Goal: Task Accomplishment & Management: Use online tool/utility

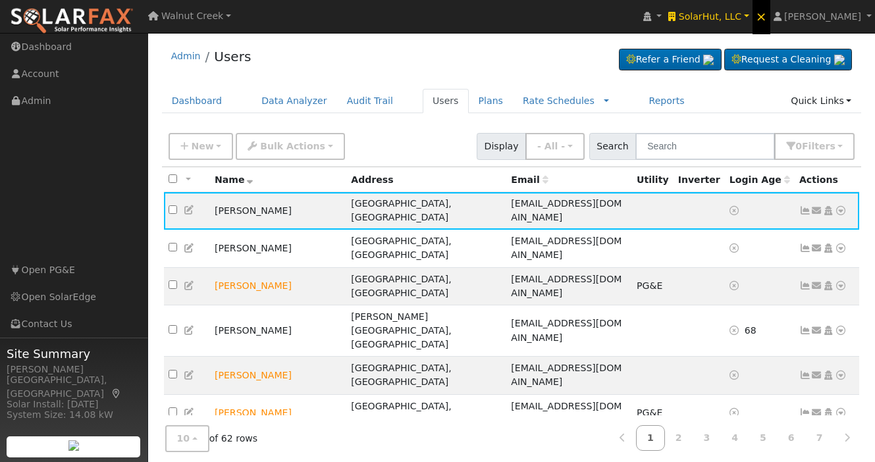
click at [767, 16] on span "×" at bounding box center [761, 17] width 11 height 16
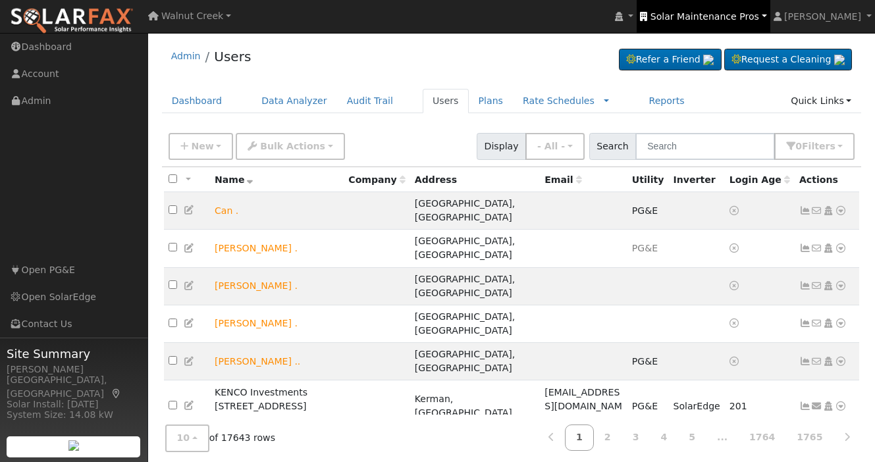
click at [742, 13] on span "Solar Maintenance Pros" at bounding box center [704, 16] width 109 height 11
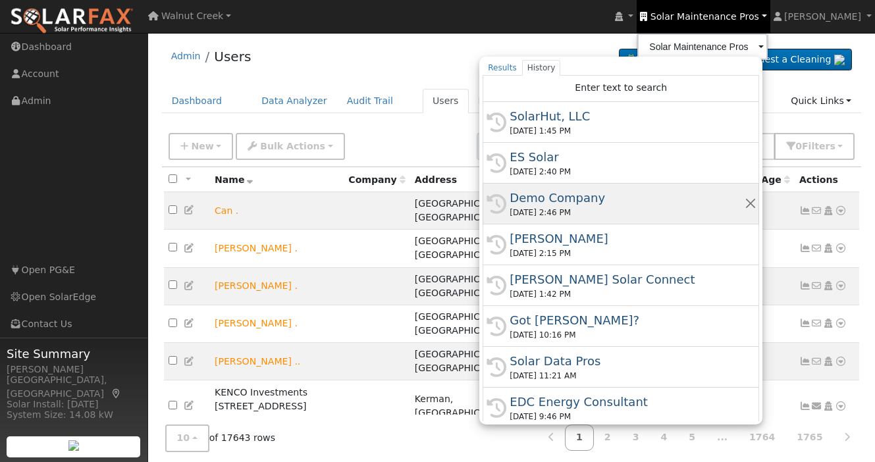
click at [662, 200] on div "Demo Company" at bounding box center [626, 198] width 234 height 18
type input "Demo Company"
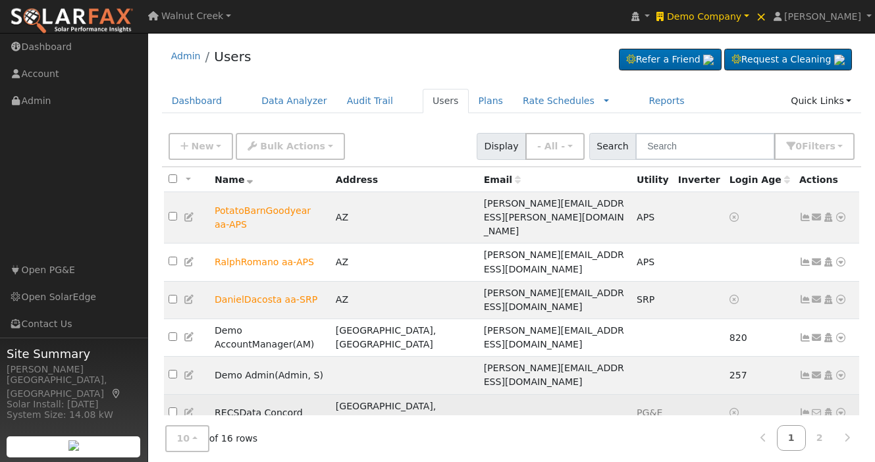
scroll to position [68, 0]
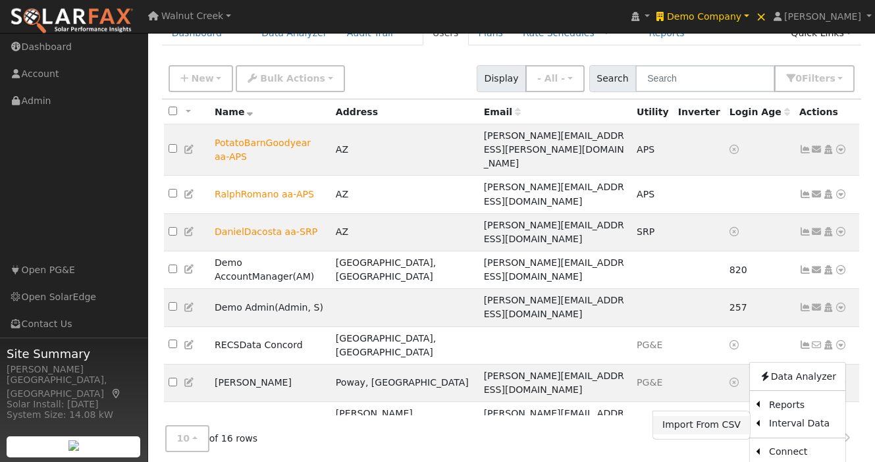
click at [721, 416] on link "Import From CSV" at bounding box center [701, 425] width 97 height 18
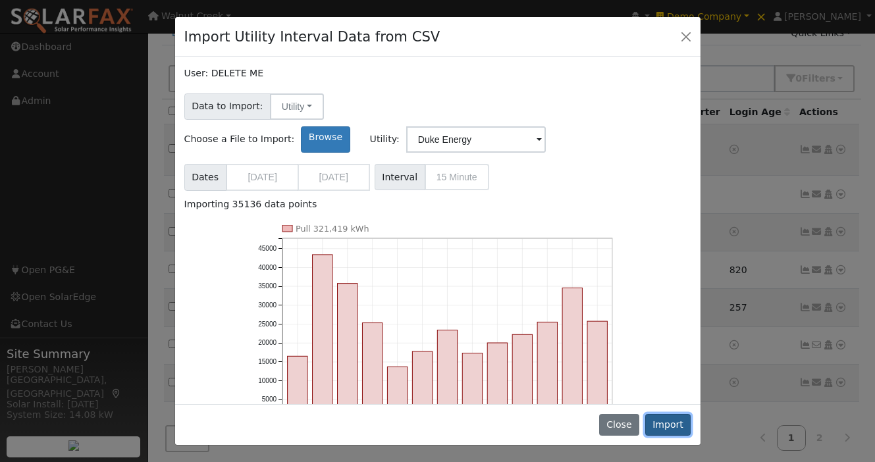
click at [665, 426] on button "Import" at bounding box center [668, 425] width 46 height 22
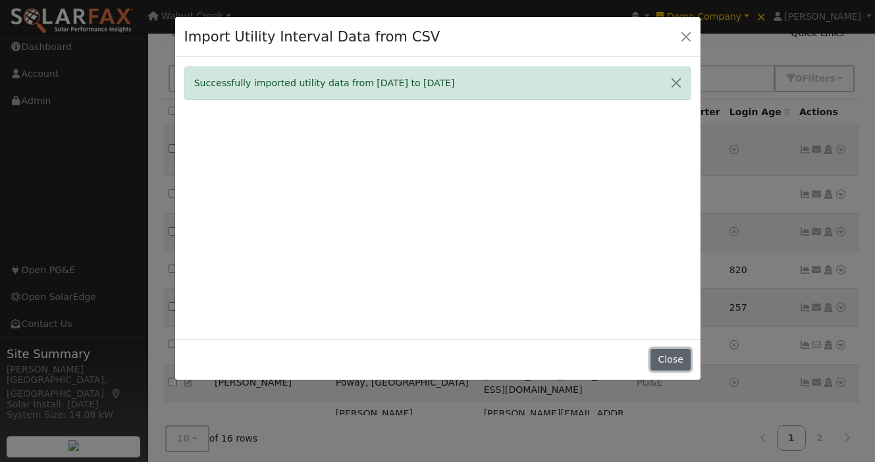
click at [663, 357] on button "Close" at bounding box center [670, 360] width 40 height 22
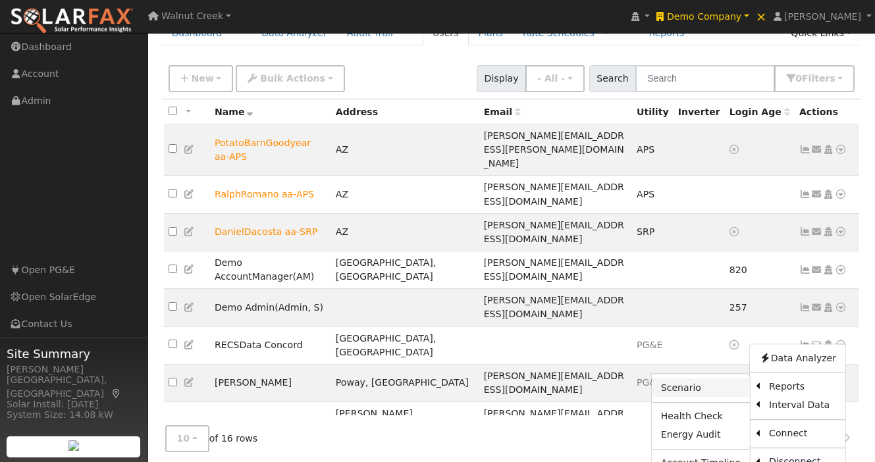
click at [716, 379] on link "Scenario" at bounding box center [701, 388] width 98 height 18
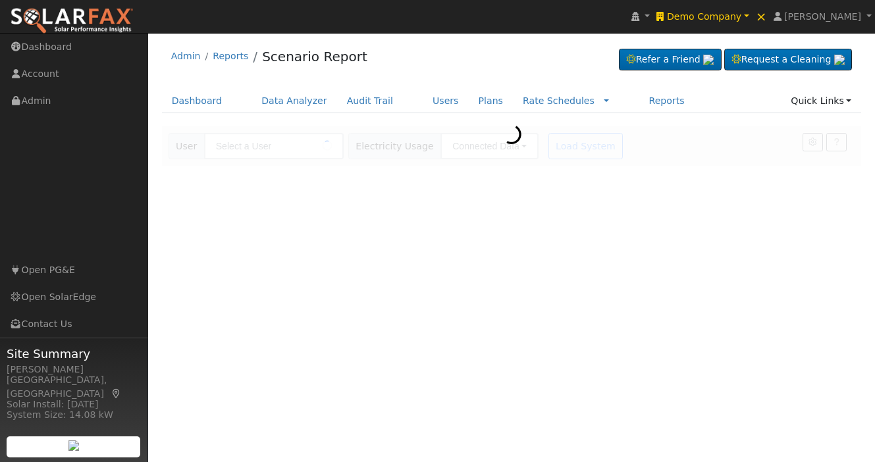
type input "DELETE ME"
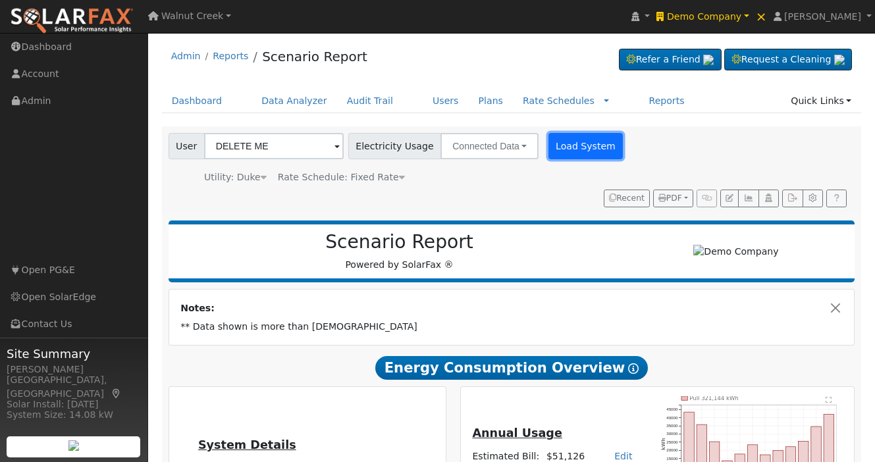
click at [588, 149] on button "Load System" at bounding box center [585, 146] width 75 height 26
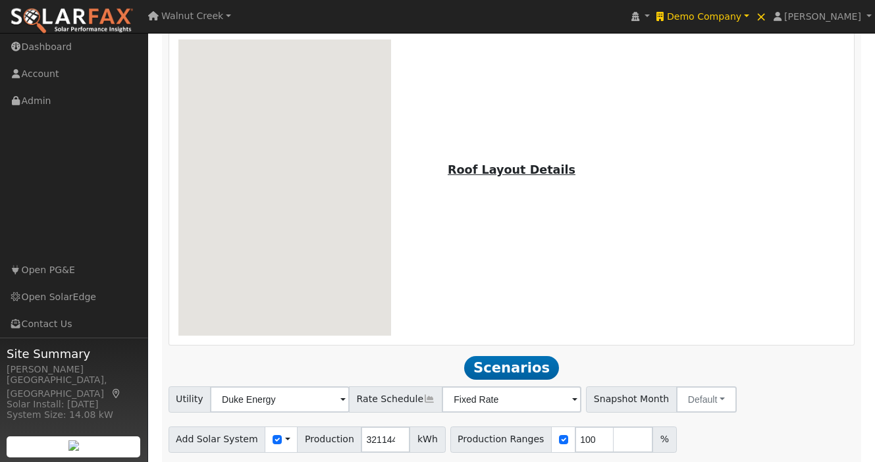
scroll to position [920, 0]
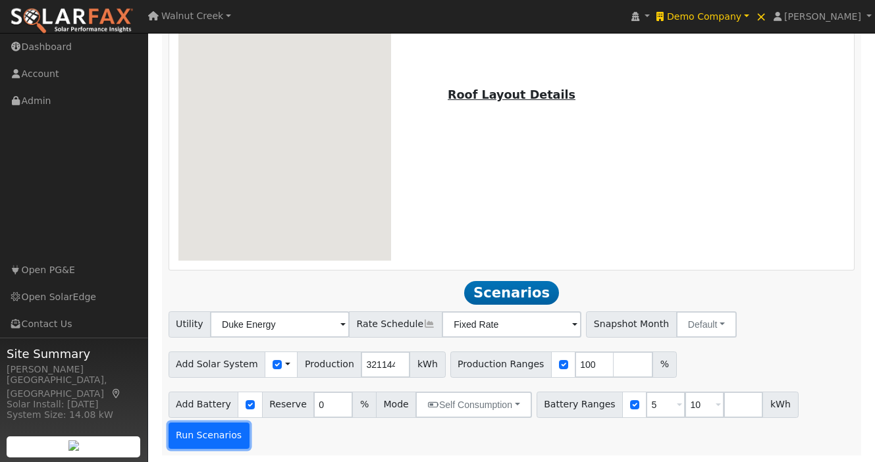
click at [224, 436] on button "Run Scenarios" at bounding box center [208, 436] width 81 height 26
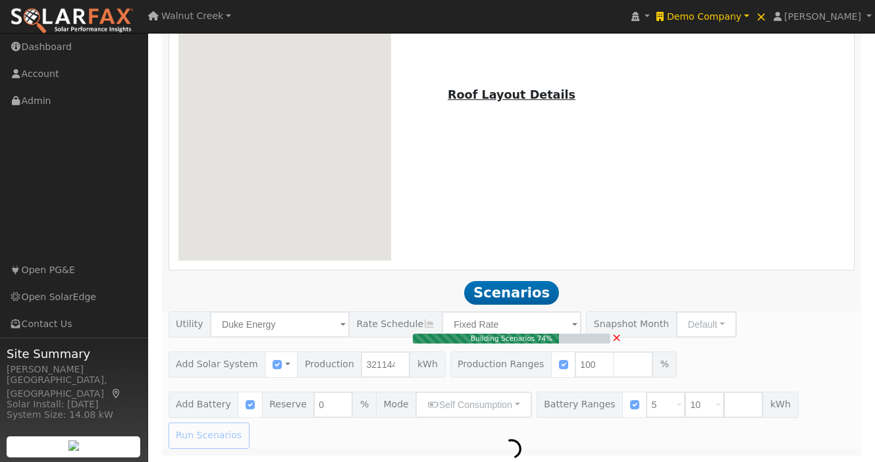
type input "214.1"
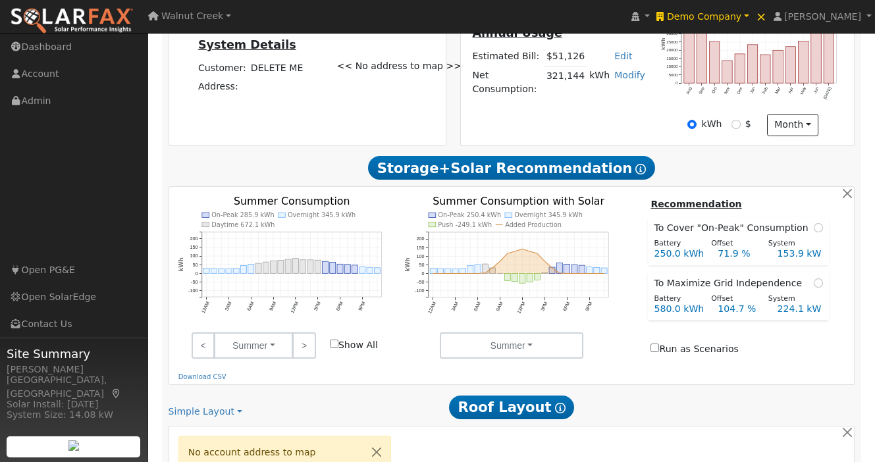
scroll to position [0, 0]
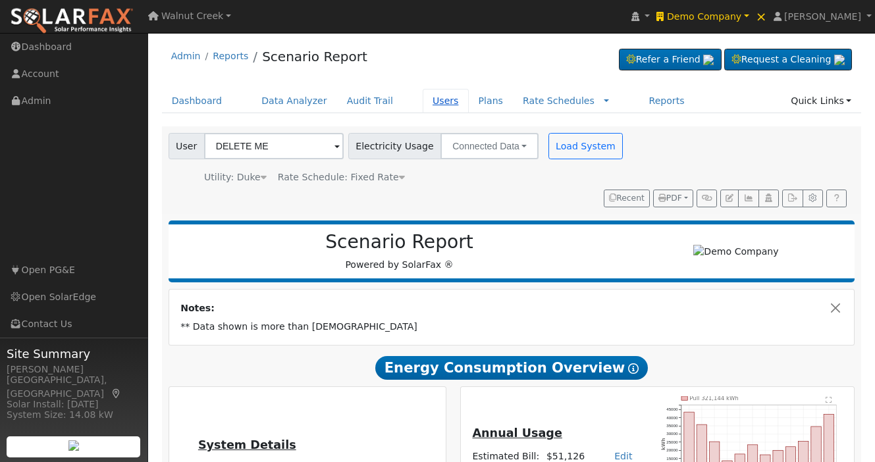
click at [438, 100] on link "Users" at bounding box center [446, 101] width 46 height 24
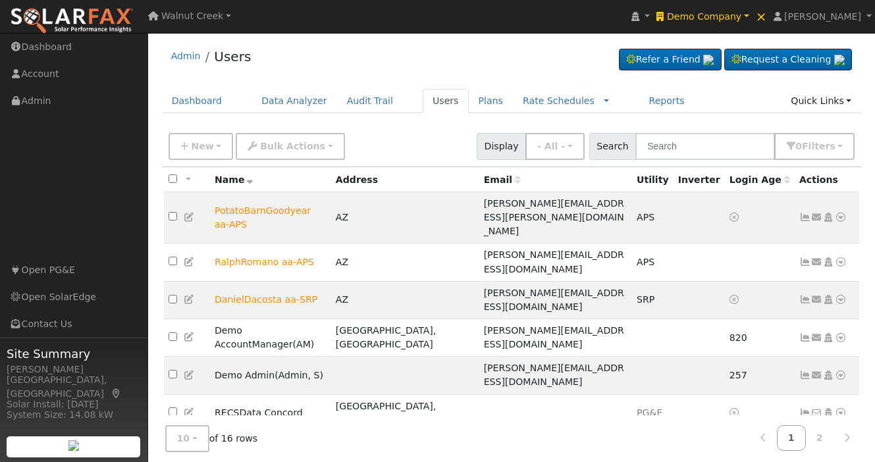
scroll to position [68, 0]
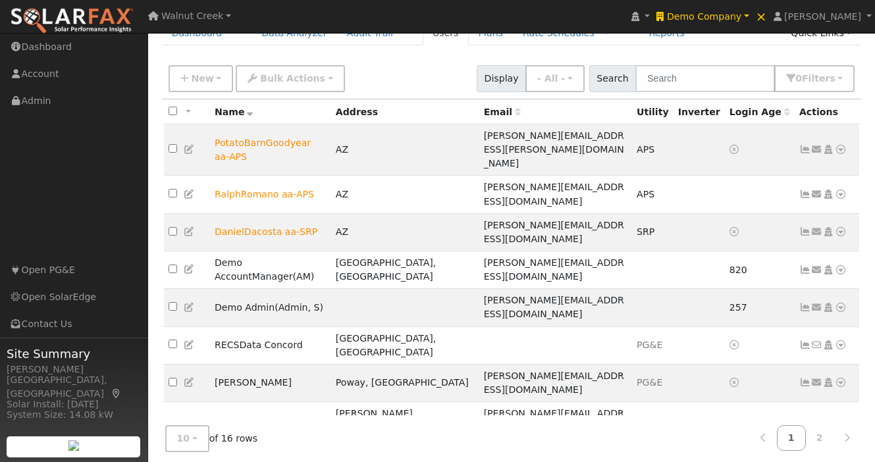
click at [709, 454] on link "Utility" at bounding box center [703, 463] width 91 height 18
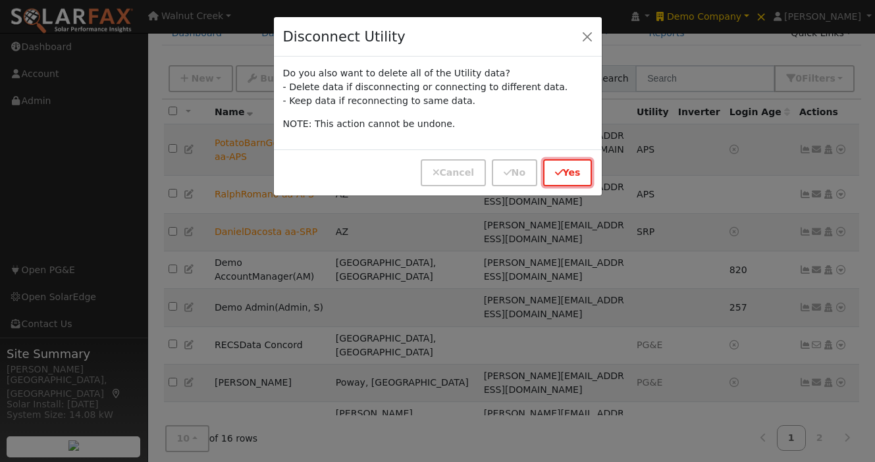
click at [563, 176] on button "Yes" at bounding box center [567, 172] width 49 height 27
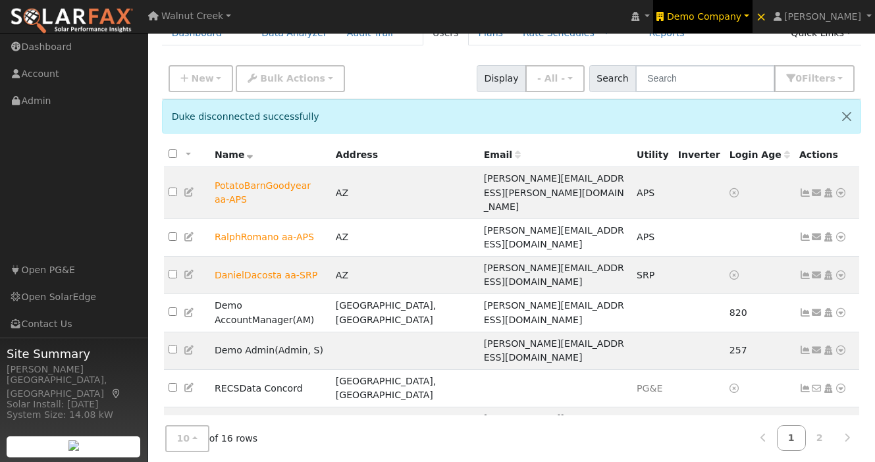
click at [741, 16] on span "Demo Company" at bounding box center [704, 16] width 74 height 11
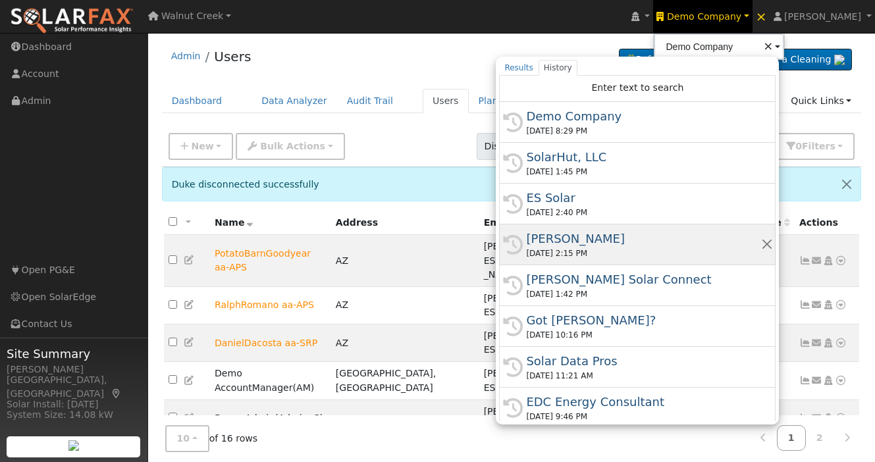
click at [651, 247] on div "[PERSON_NAME]" at bounding box center [643, 239] width 234 height 18
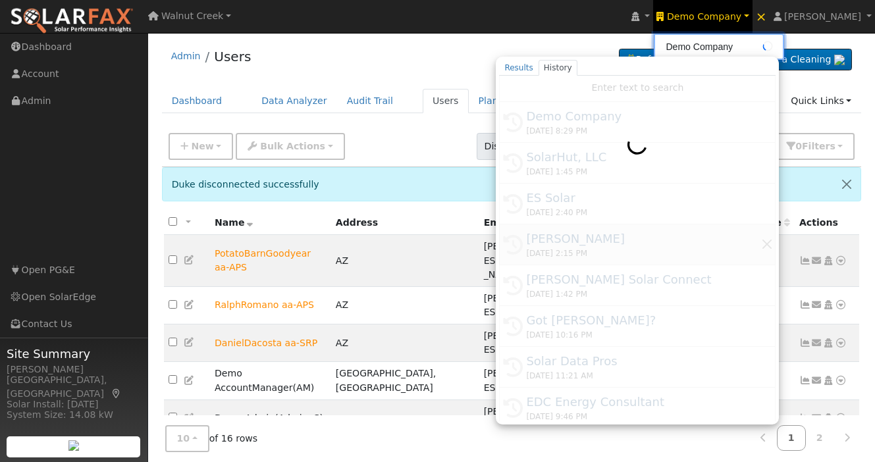
type input "[PERSON_NAME]"
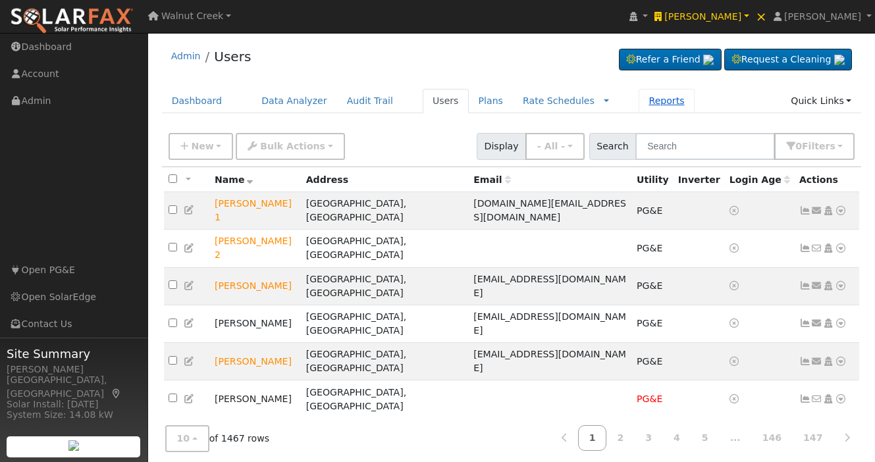
click at [644, 105] on link "Reports" at bounding box center [665, 101] width 55 height 24
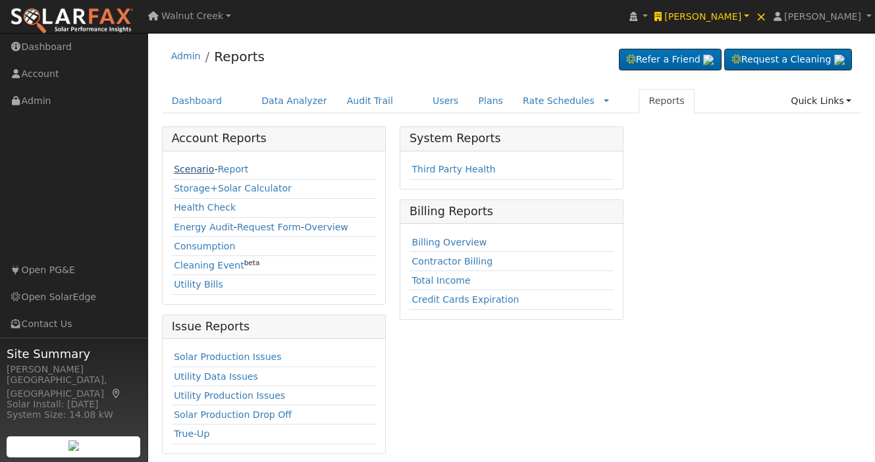
click at [194, 166] on link "Scenario" at bounding box center [194, 169] width 40 height 11
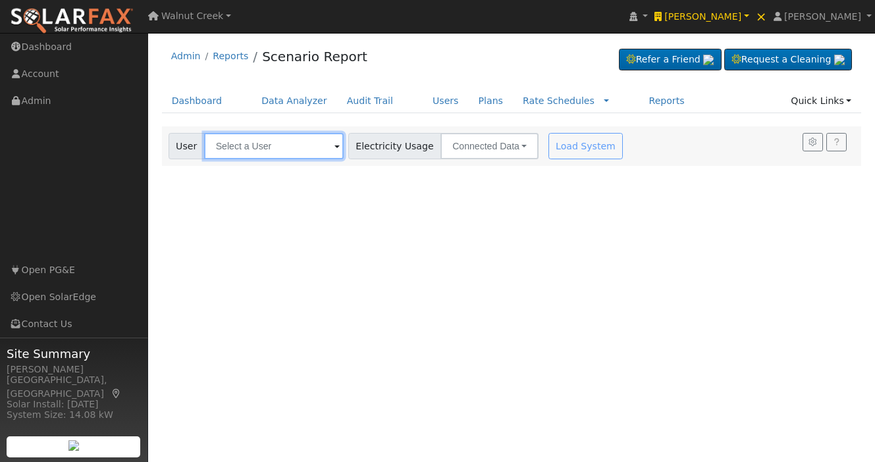
click at [230, 151] on input "text" at bounding box center [274, 146] width 140 height 26
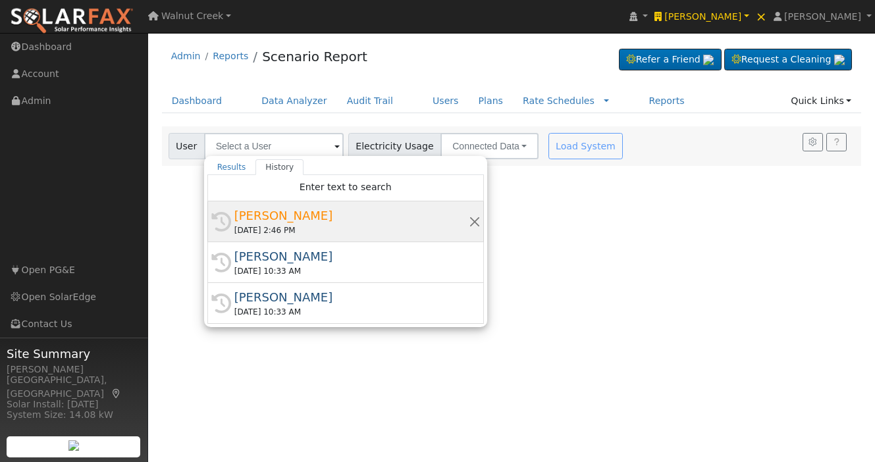
click at [290, 229] on div "08/15/2025 2:46 PM" at bounding box center [351, 230] width 234 height 12
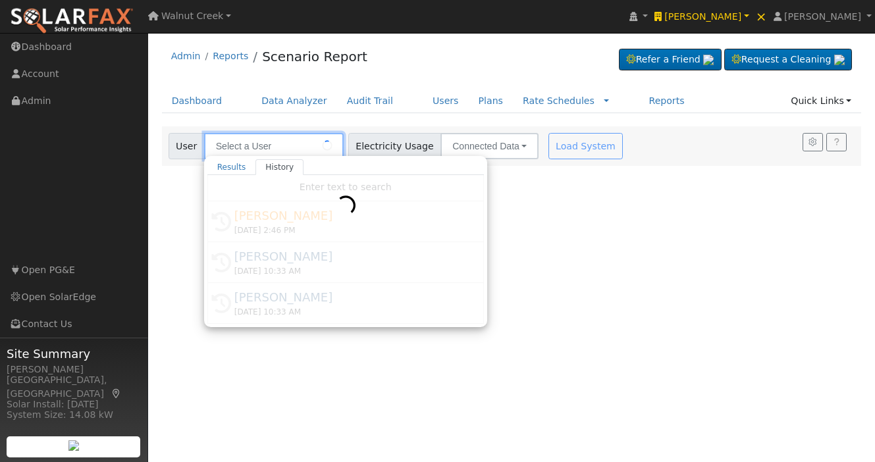
type input "Noah Hallam"
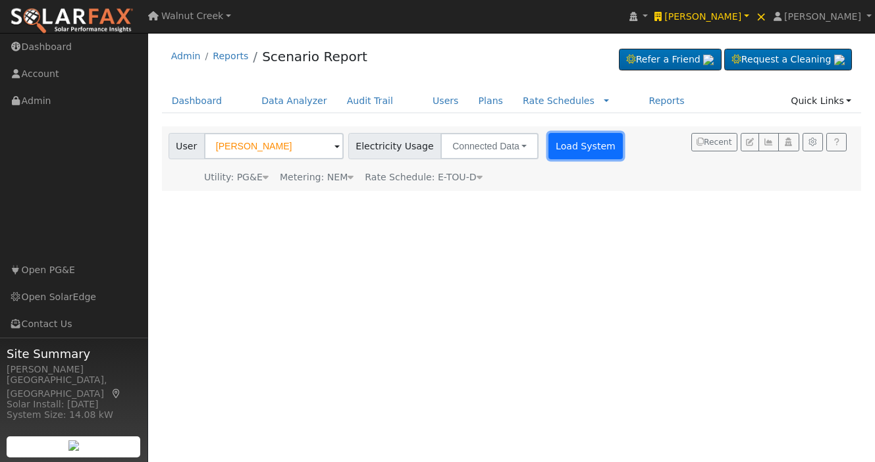
click at [567, 138] on button "Load System" at bounding box center [585, 146] width 75 height 26
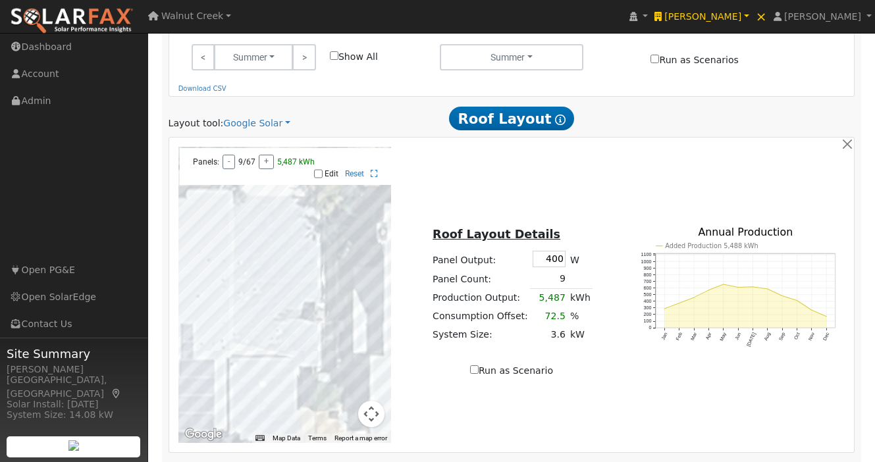
scroll to position [626, 0]
click at [259, 116] on link "Google Solar" at bounding box center [256, 123] width 67 height 14
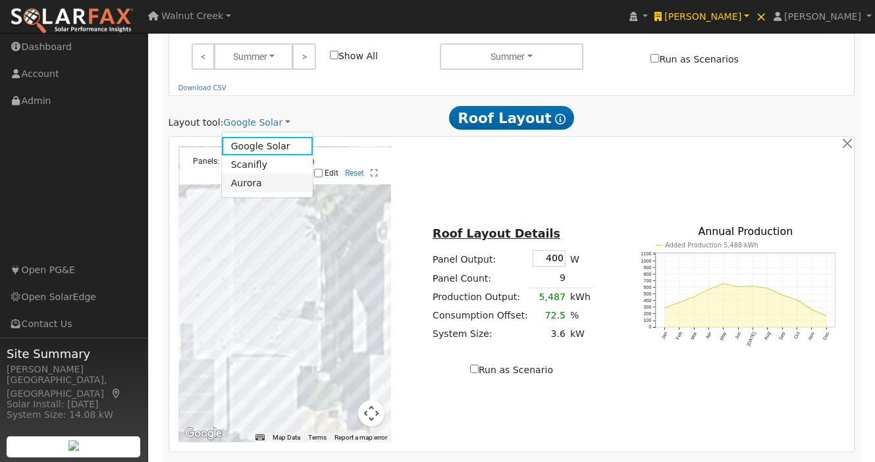
click at [271, 174] on link "Aurora" at bounding box center [267, 183] width 91 height 18
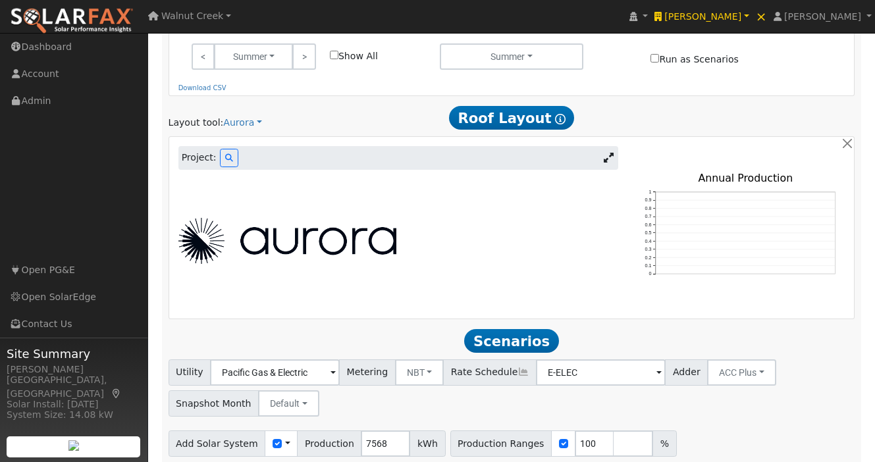
scroll to position [561, 0]
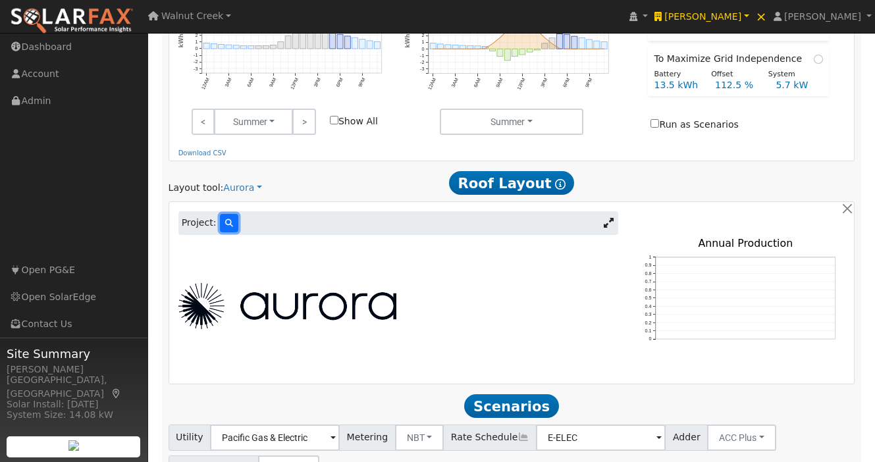
click at [226, 219] on icon at bounding box center [229, 223] width 8 height 8
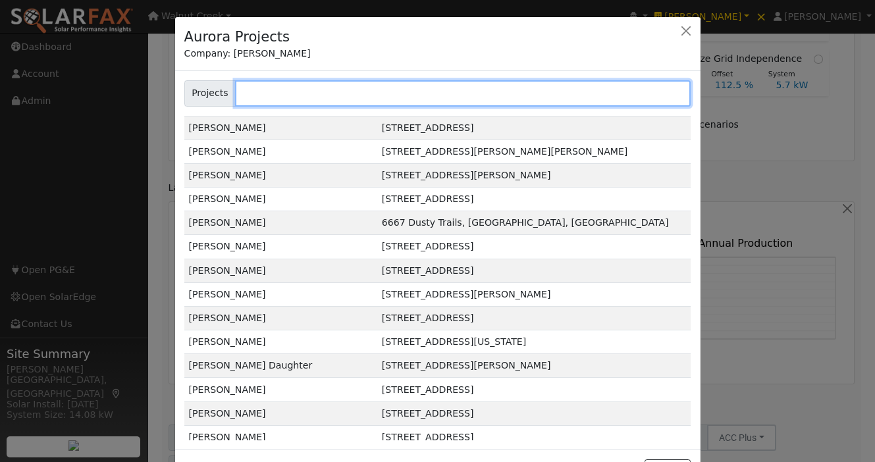
scroll to position [257, 0]
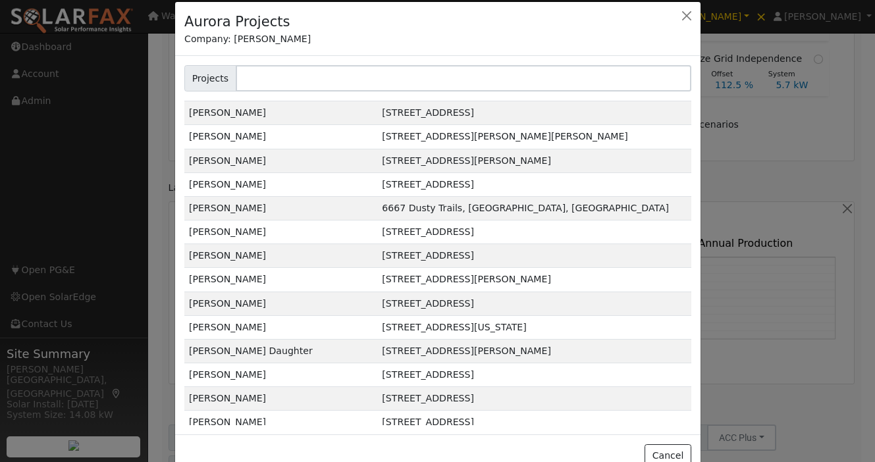
drag, startPoint x: 415, startPoint y: 22, endPoint x: 415, endPoint y: 8, distance: 14.5
click at [415, 8] on div "Aurora Projects Company: Ambrose Solar" at bounding box center [437, 29] width 525 height 54
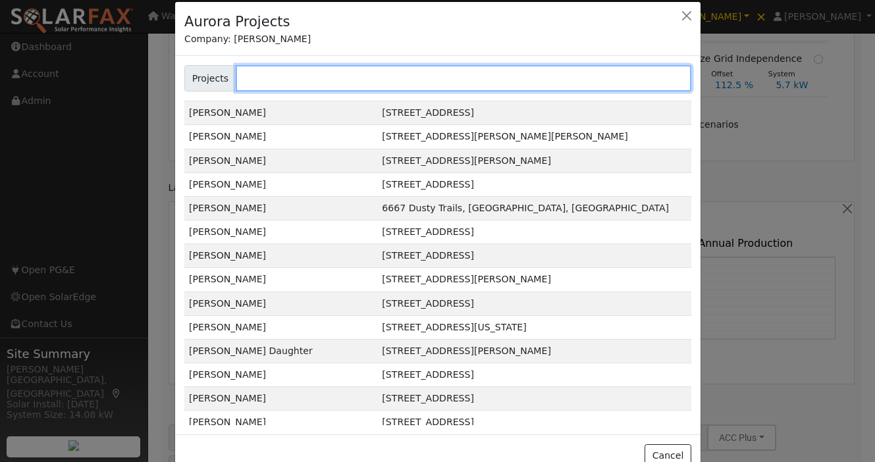
click at [422, 77] on input "text" at bounding box center [463, 78] width 455 height 26
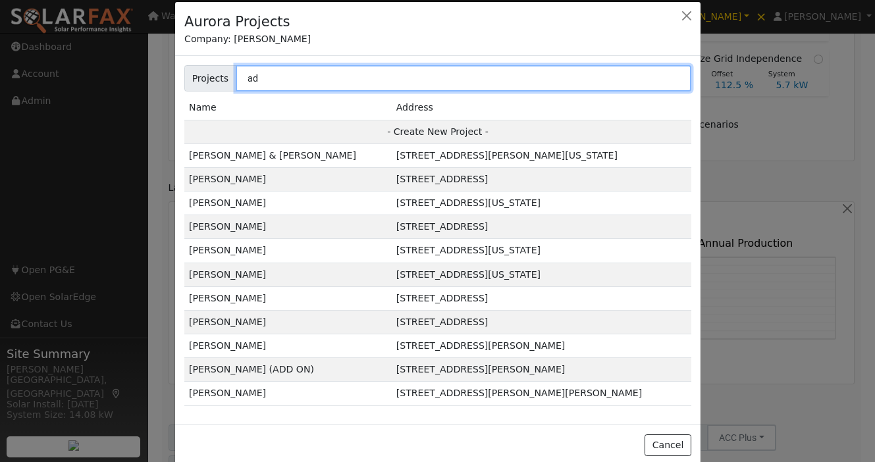
type input "ad"
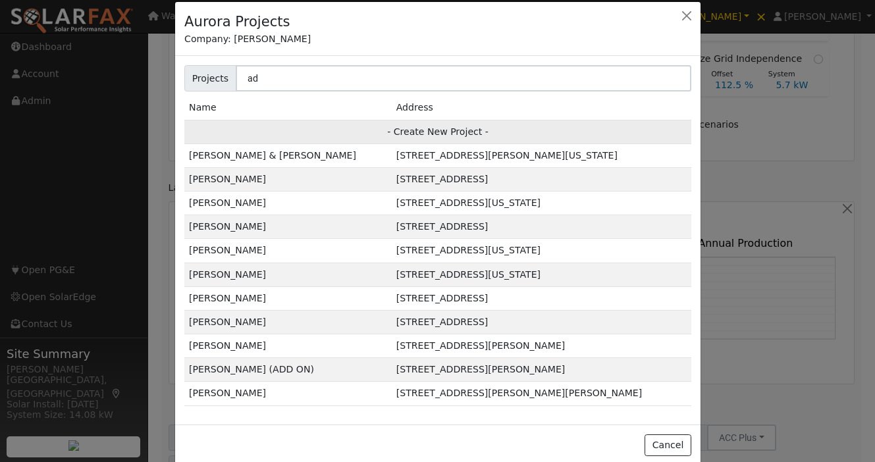
click at [470, 131] on td "- Create New Project -" at bounding box center [437, 132] width 507 height 24
type input "Noah Hallam"
type input "1712 Laehr Drive"
type input "Lincoln"
type input "CA"
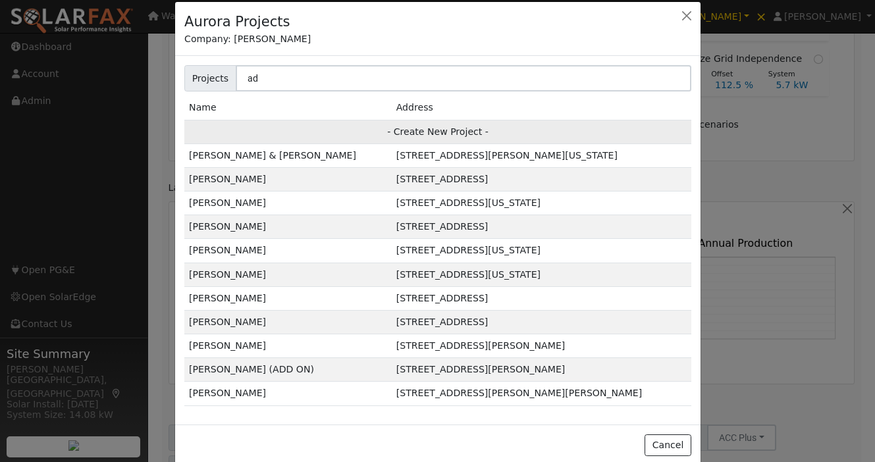
type input "95648"
type input "Design"
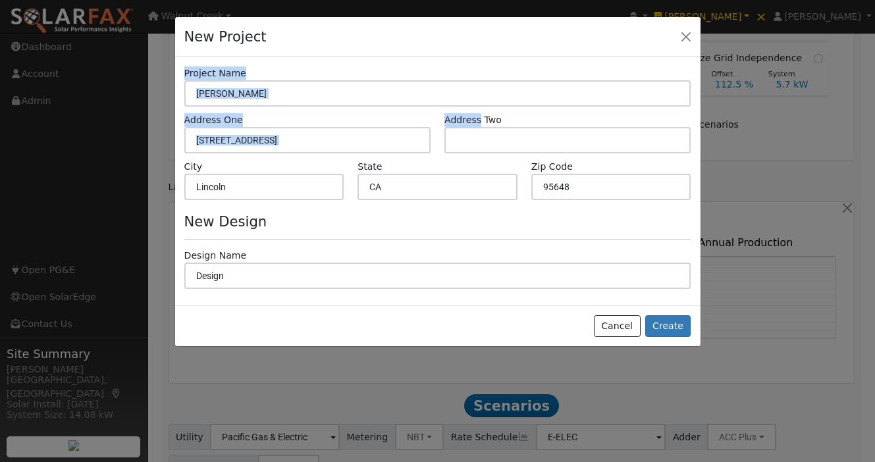
scroll to position [561, 0]
drag, startPoint x: 475, startPoint y: 37, endPoint x: 487, endPoint y: 91, distance: 55.3
click at [486, 95] on div "New Project Project Name Noah Hallam Address One 1712 Laehr Drive Address Two C…" at bounding box center [437, 181] width 527 height 331
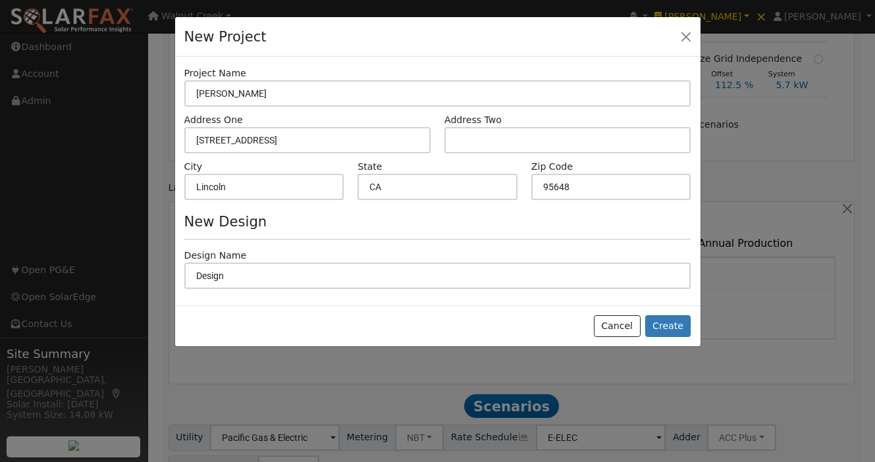
drag, startPoint x: 467, startPoint y: 24, endPoint x: 448, endPoint y: 18, distance: 20.0
click at [448, 18] on div "New Project" at bounding box center [437, 37] width 525 height 40
click at [616, 328] on button "Cancel" at bounding box center [617, 326] width 47 height 22
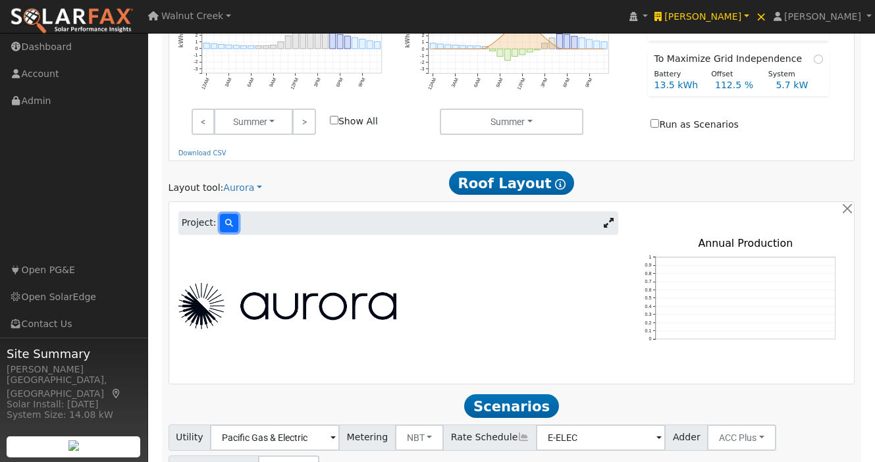
click at [228, 214] on button at bounding box center [229, 223] width 18 height 18
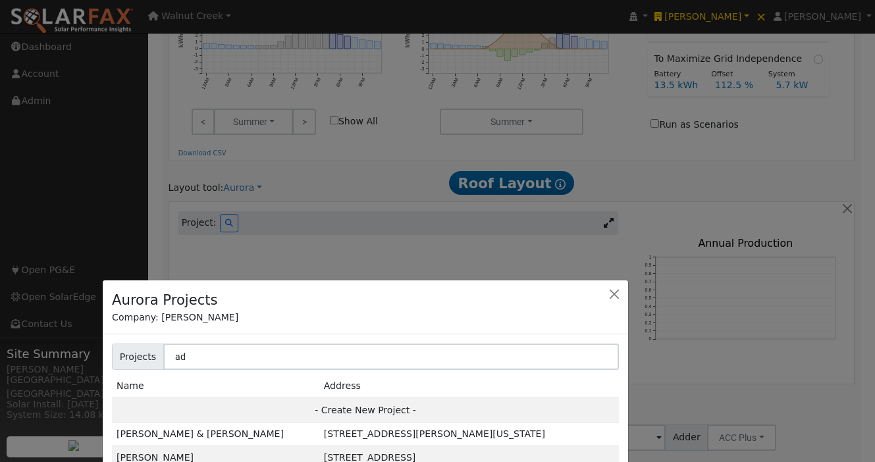
drag, startPoint x: 449, startPoint y: 10, endPoint x: 376, endPoint y: 288, distance: 287.0
click at [376, 288] on div "Aurora Projects Company: Ambrose Solar" at bounding box center [365, 307] width 525 height 54
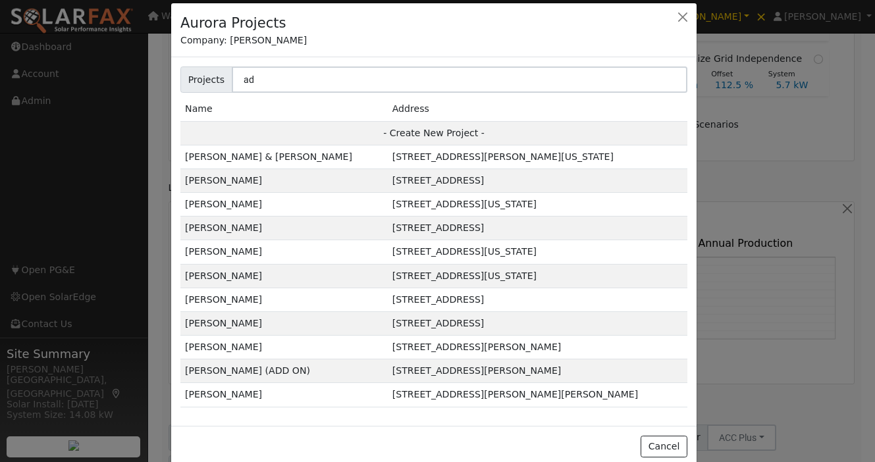
drag, startPoint x: 376, startPoint y: 288, endPoint x: 444, endPoint y: 11, distance: 285.3
click at [444, 11] on div "Aurora Projects Company: Ambrose Solar" at bounding box center [433, 30] width 525 height 54
click at [682, 14] on button "button" at bounding box center [682, 17] width 18 height 18
